Goal: Ask a question

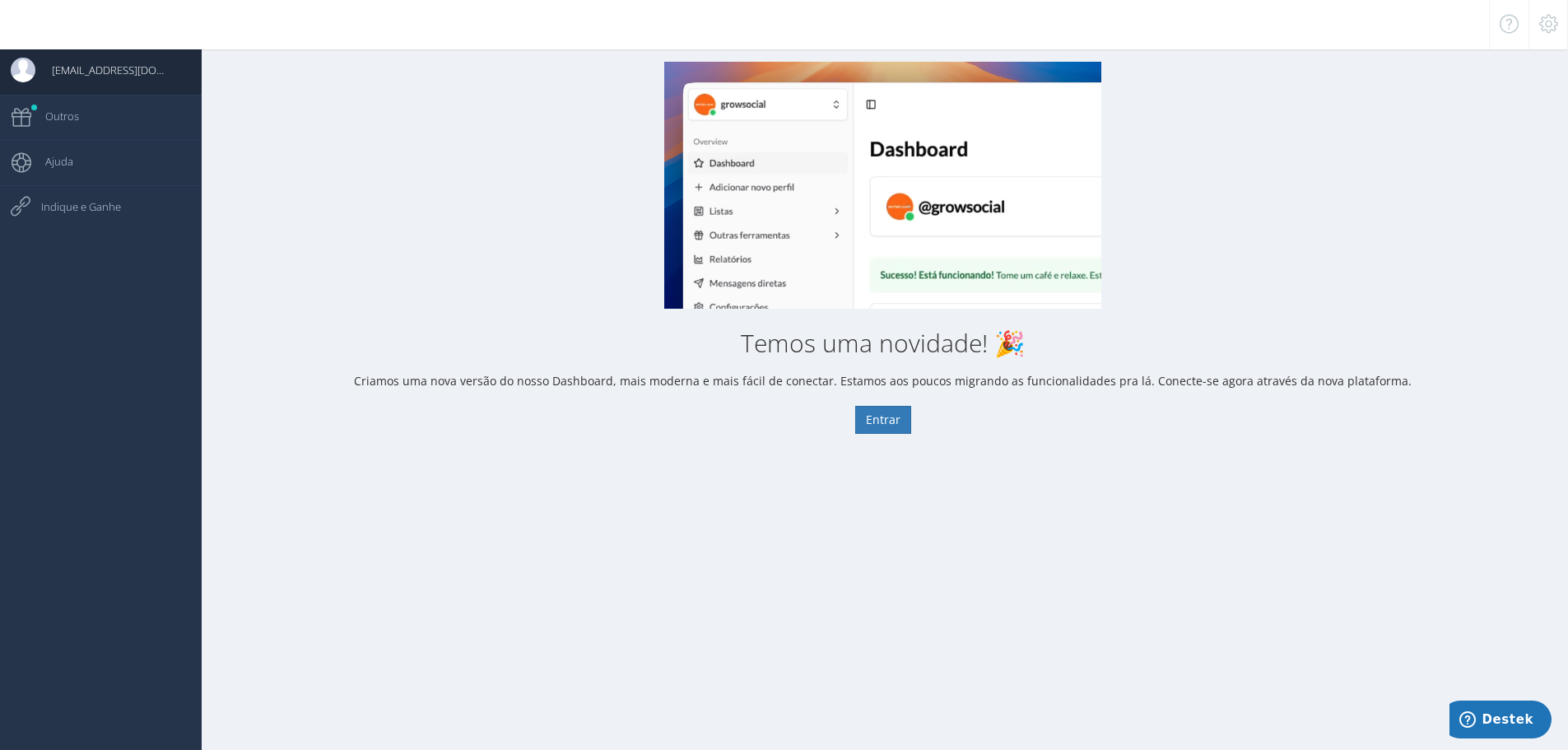
drag, startPoint x: 526, startPoint y: 257, endPoint x: 474, endPoint y: 270, distance: 53.6
click at [529, 260] on div "Temos uma novidade! 🎉 Criamos uma nova versão do nosso Dashboard, mais moderna …" at bounding box center [883, 247] width 1371 height 372
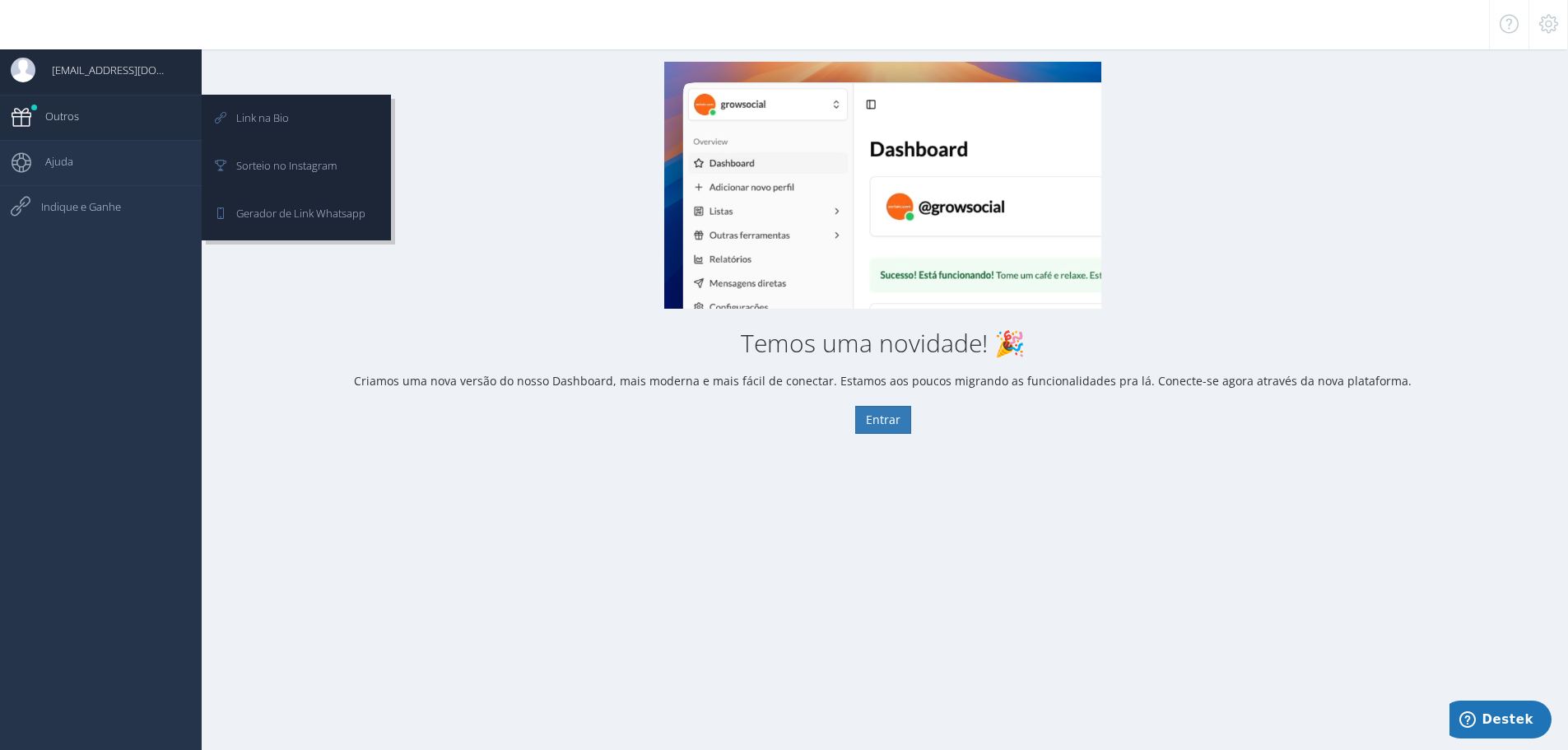
click at [161, 127] on link "Outros" at bounding box center [101, 117] width 202 height 46
click at [286, 129] on span "Link na Bio" at bounding box center [253, 118] width 69 height 41
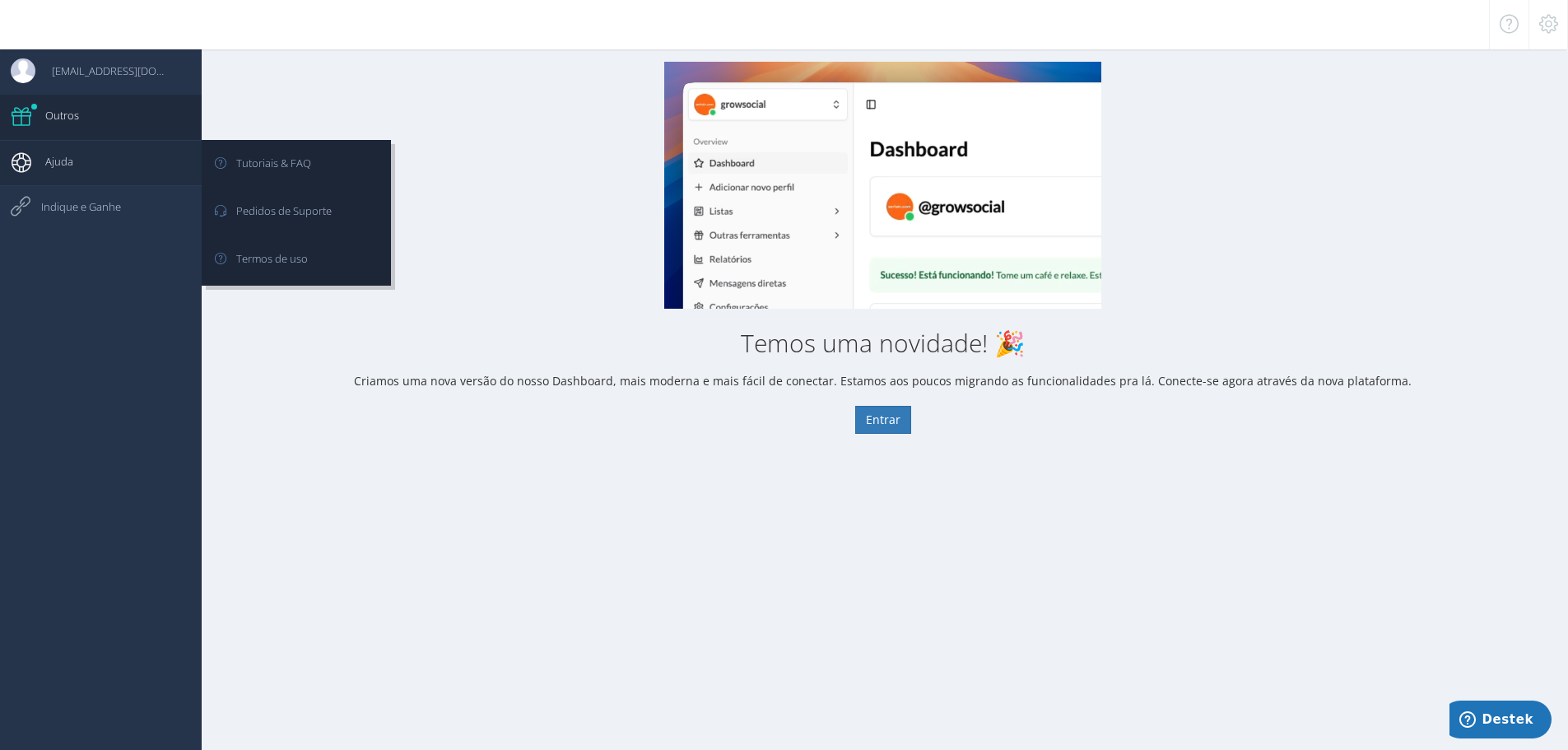
click at [132, 176] on link "Ajuda" at bounding box center [101, 162] width 202 height 46
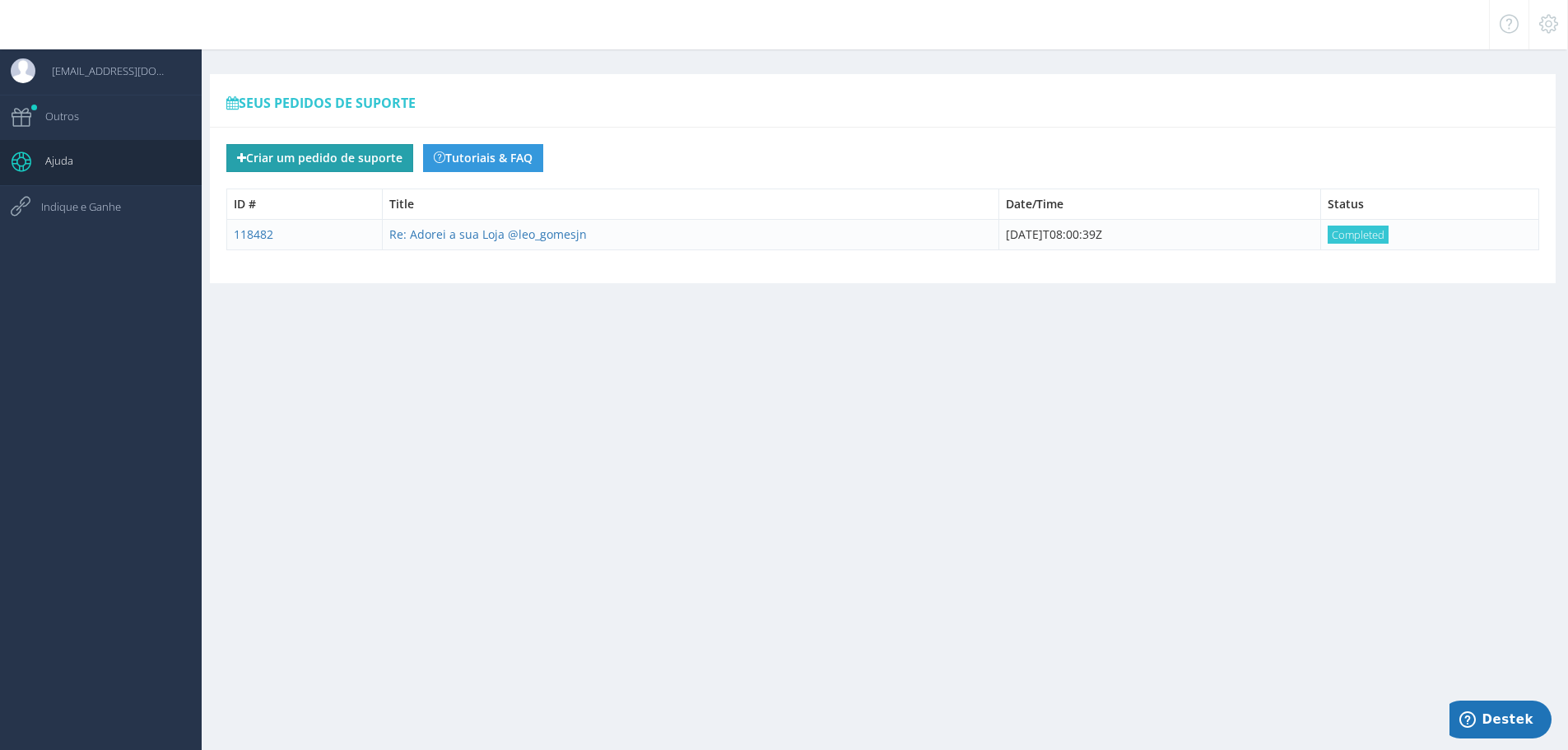
click at [324, 164] on button "Criar um pedido de suporte" at bounding box center [319, 157] width 187 height 28
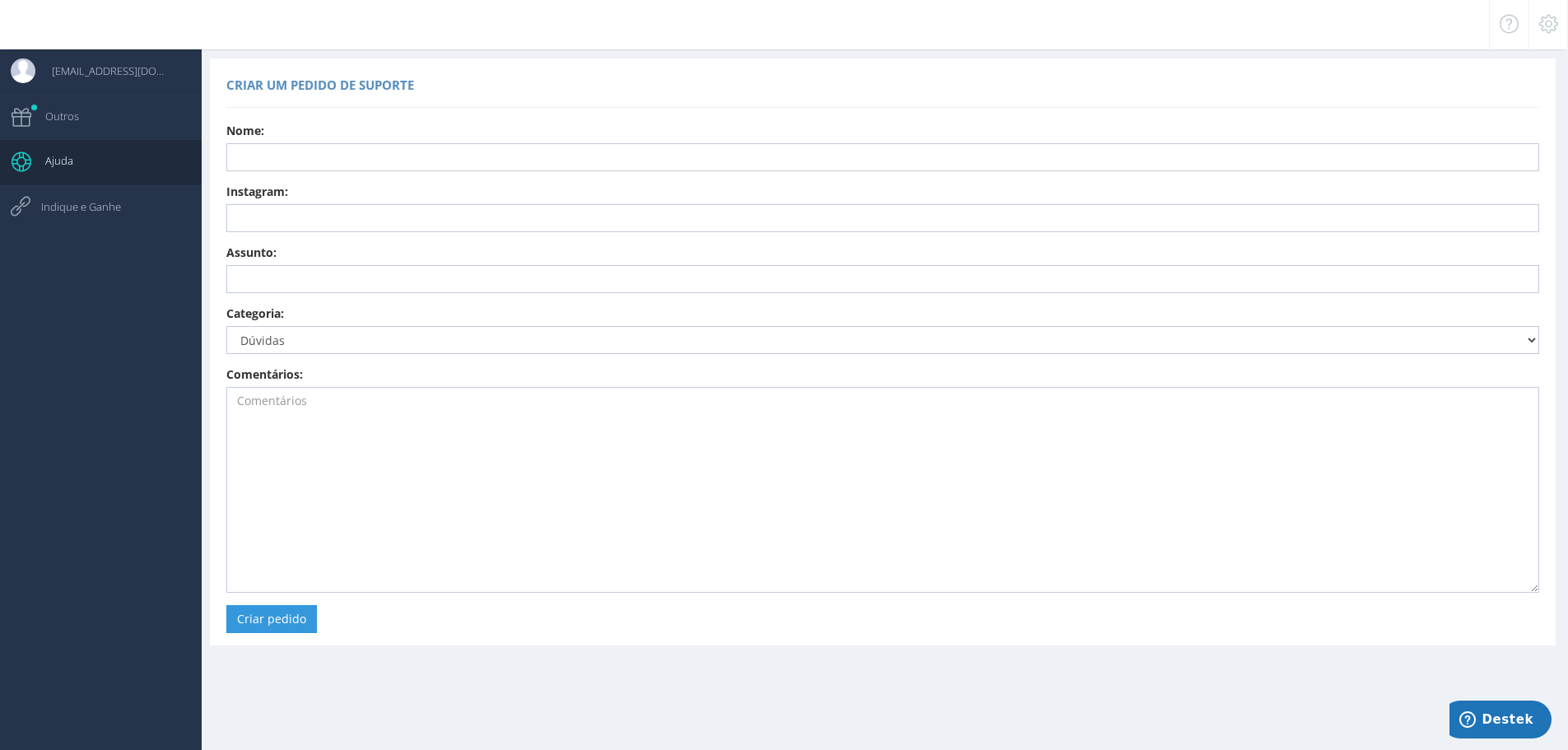
scroll to position [16, 0]
click at [430, 418] on textarea at bounding box center [883, 489] width 1313 height 206
